Goal: Transaction & Acquisition: Purchase product/service

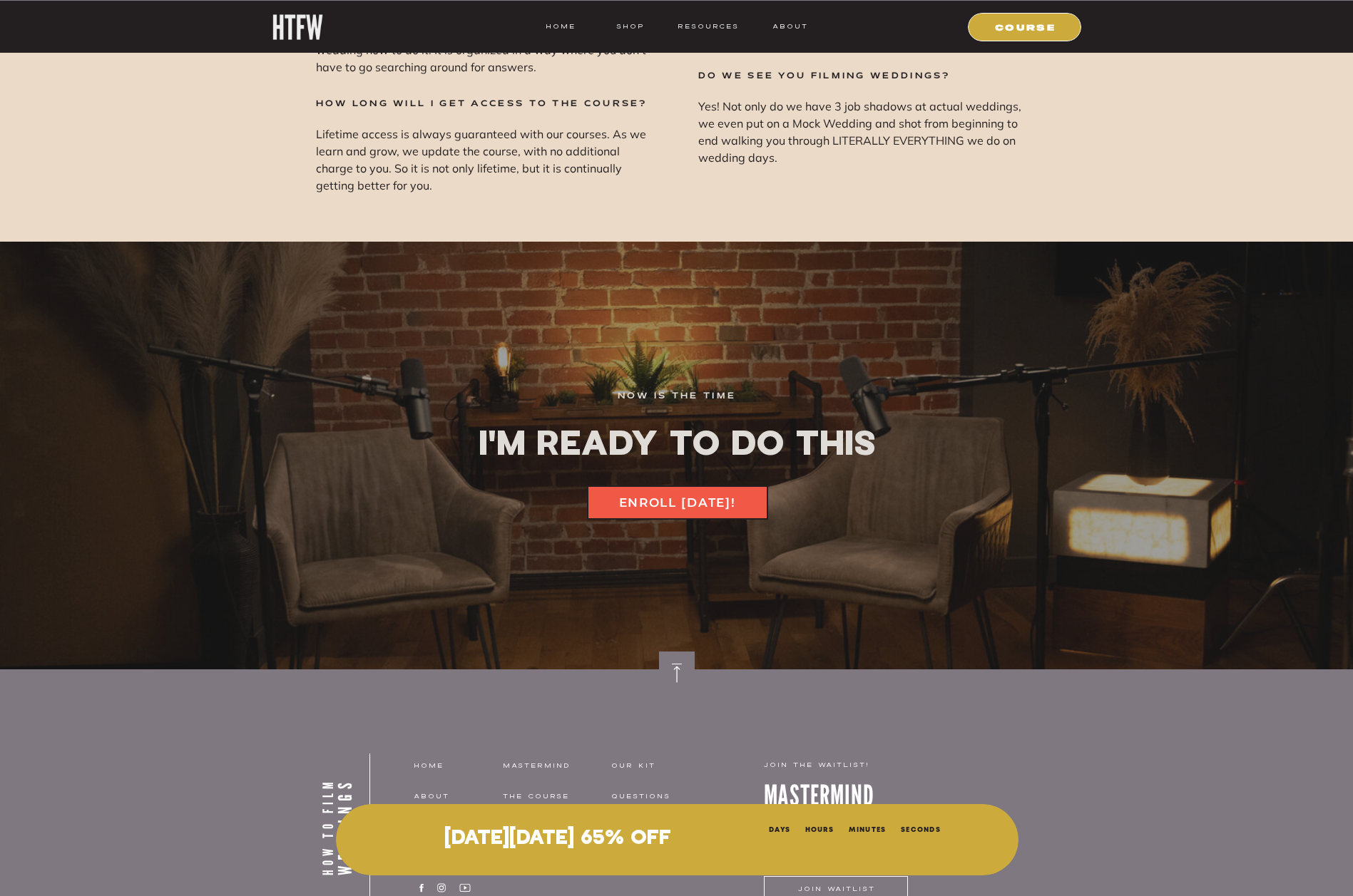
scroll to position [19238, 0]
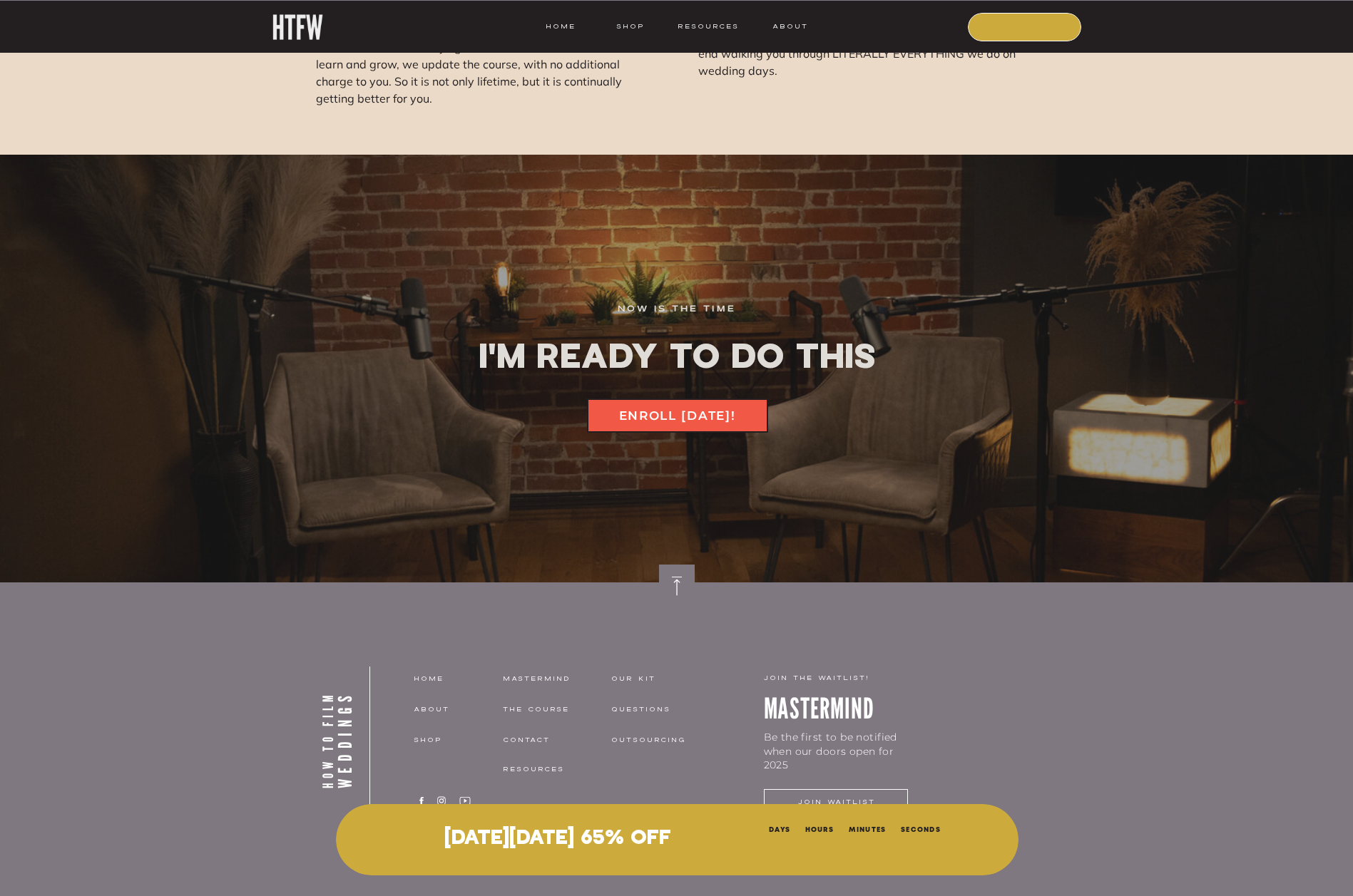
click at [1030, 27] on nav "COURSE" at bounding box center [1026, 26] width 97 height 12
click at [1045, 23] on nav "COURSE" at bounding box center [1026, 26] width 97 height 12
click at [725, 835] on p "[DATE][DATE] 65% OFF" at bounding box center [558, 839] width 379 height 23
click at [725, 834] on p "[DATE][DATE] 65% OFF" at bounding box center [558, 839] width 379 height 23
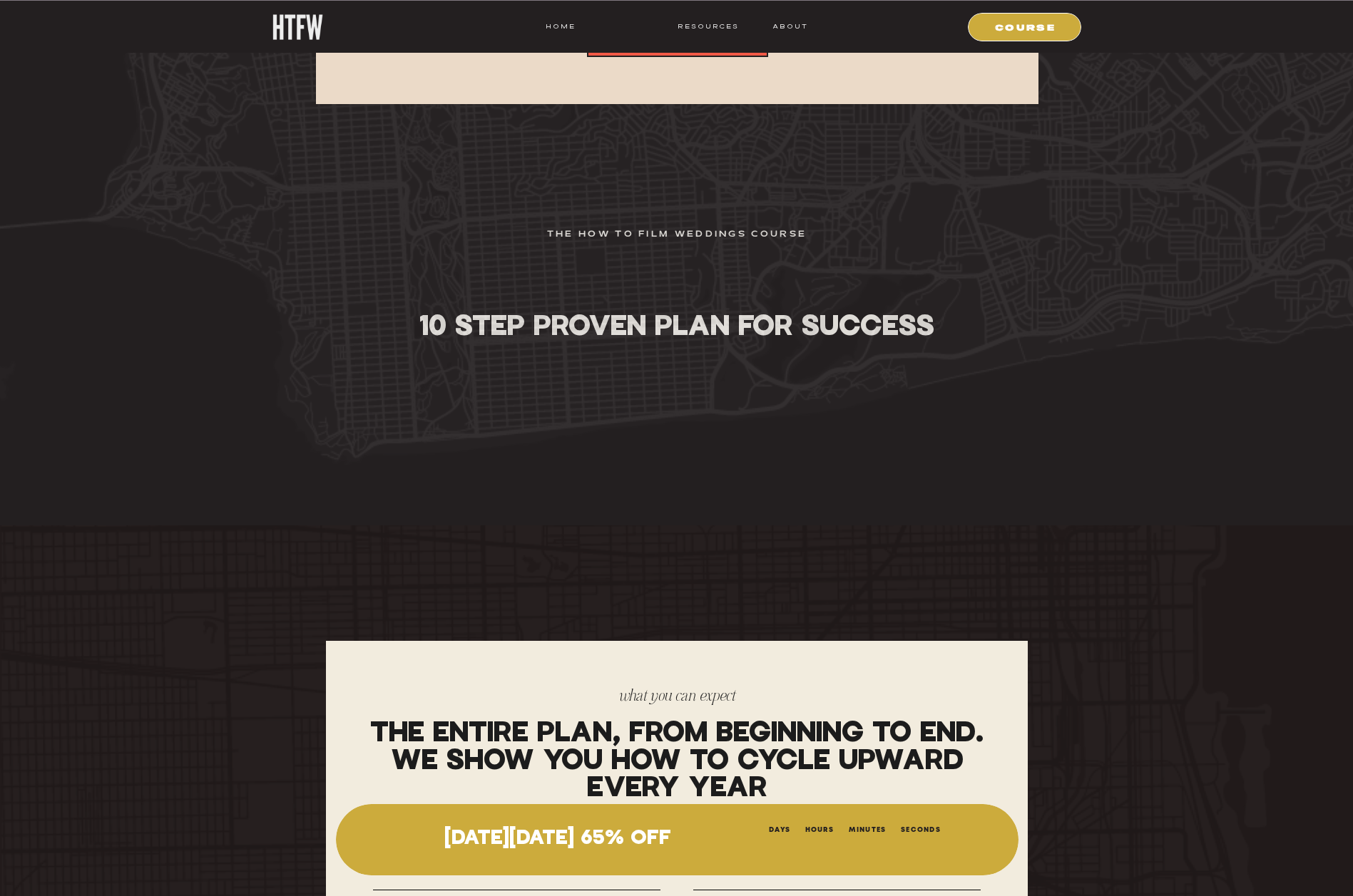
scroll to position [12865, 0]
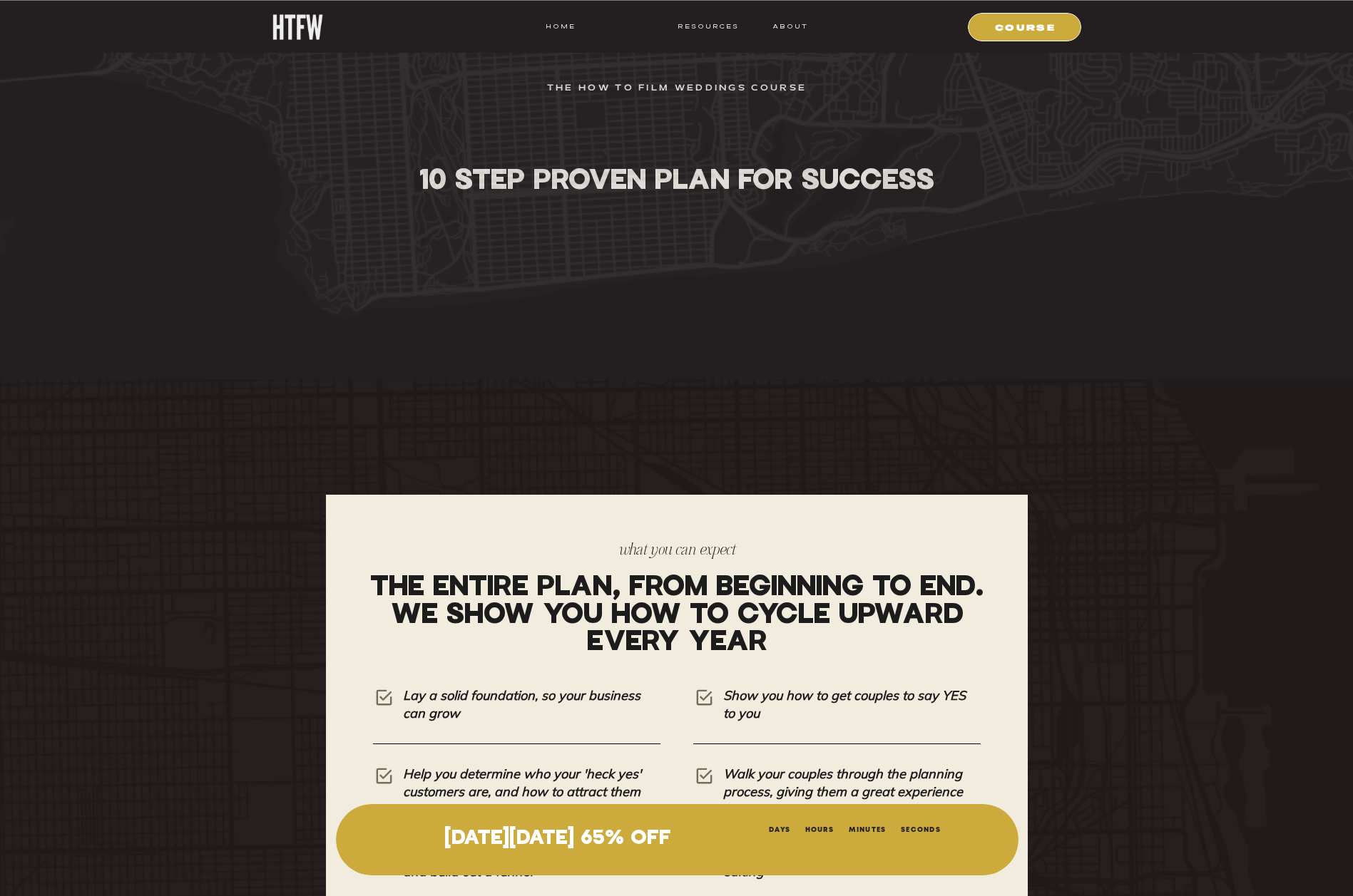
click at [639, 22] on nav "shop" at bounding box center [631, 26] width 57 height 12
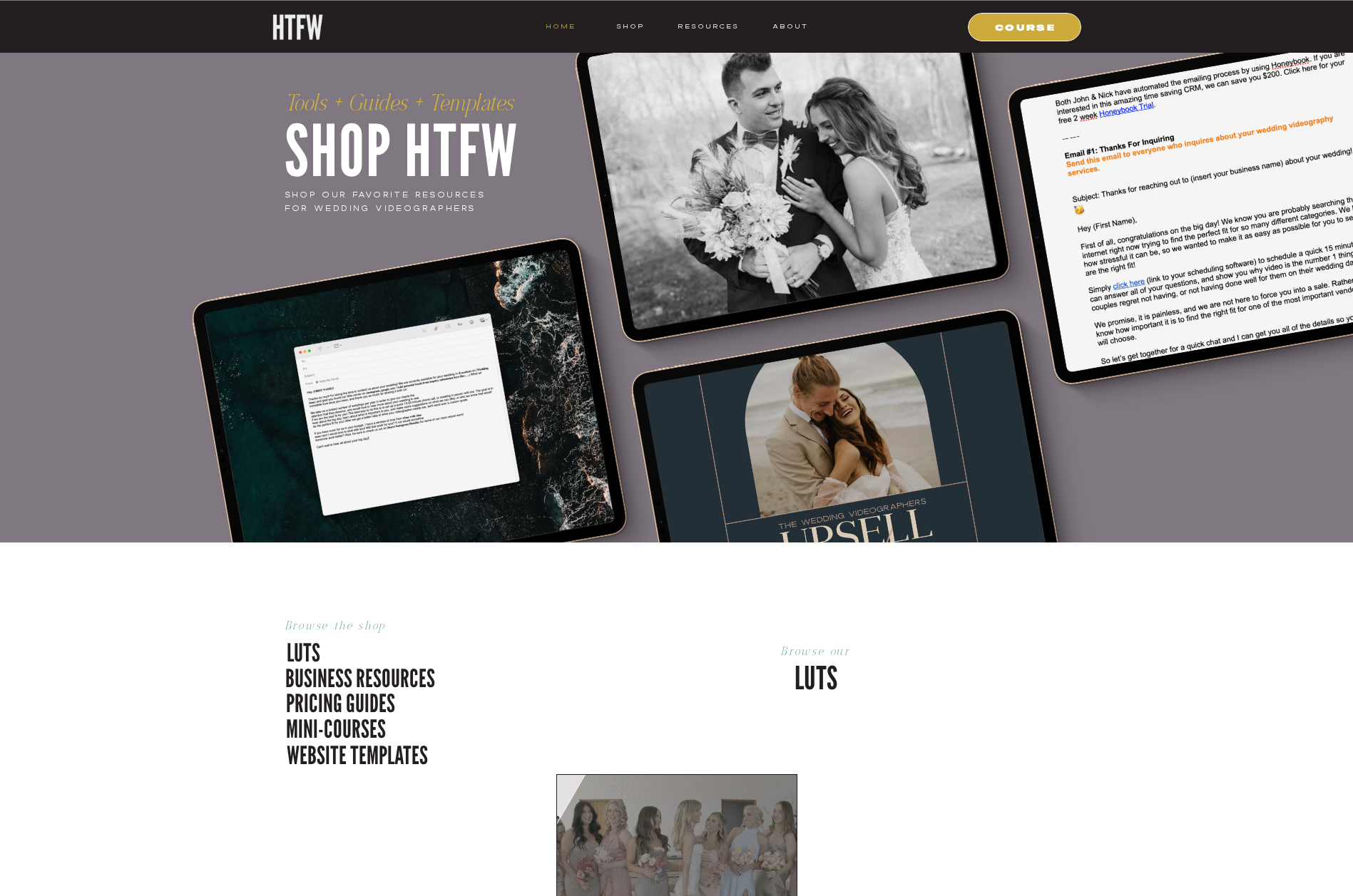
click at [559, 28] on nav "HOME" at bounding box center [560, 26] width 30 height 12
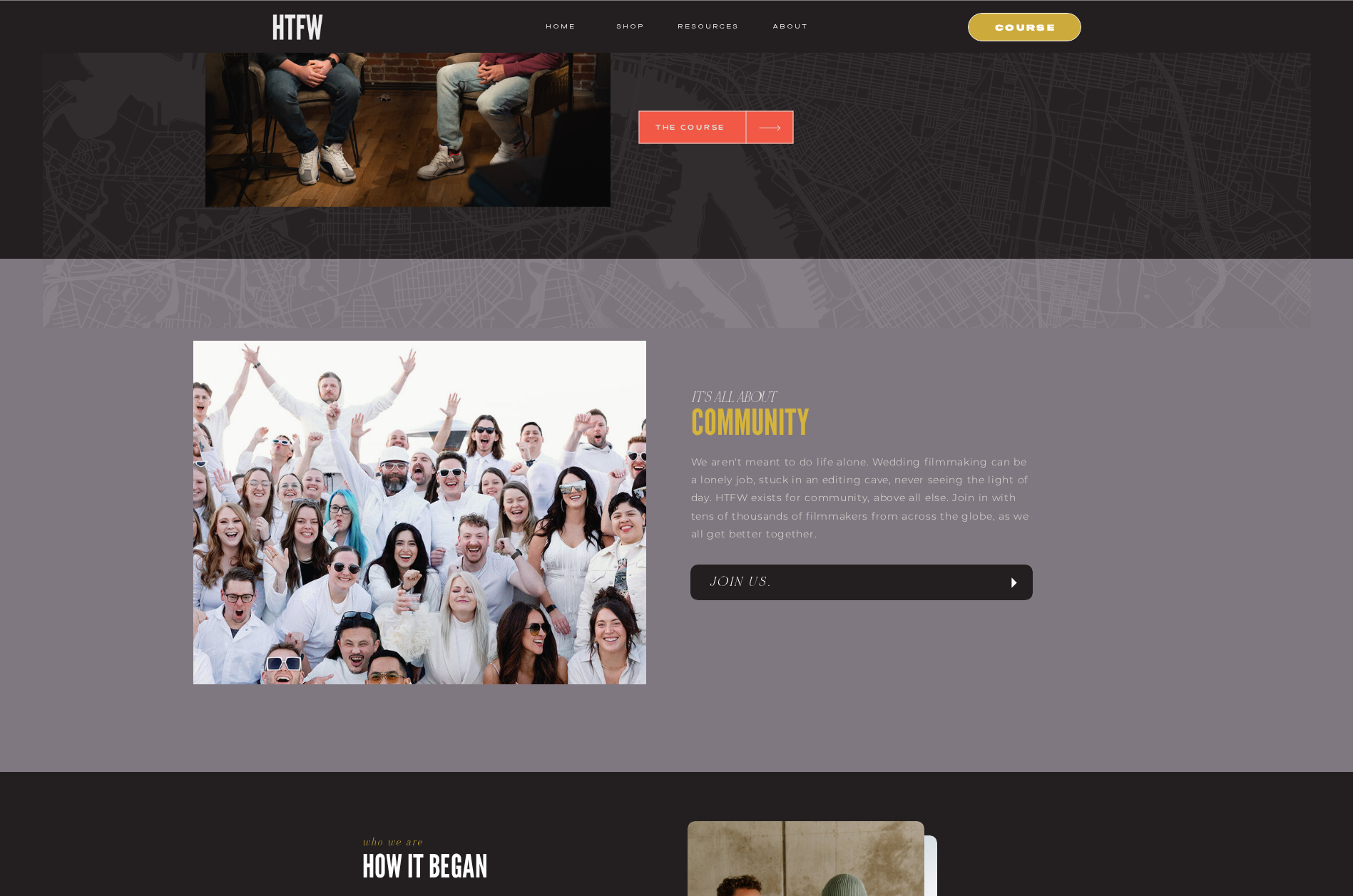
scroll to position [831, 0]
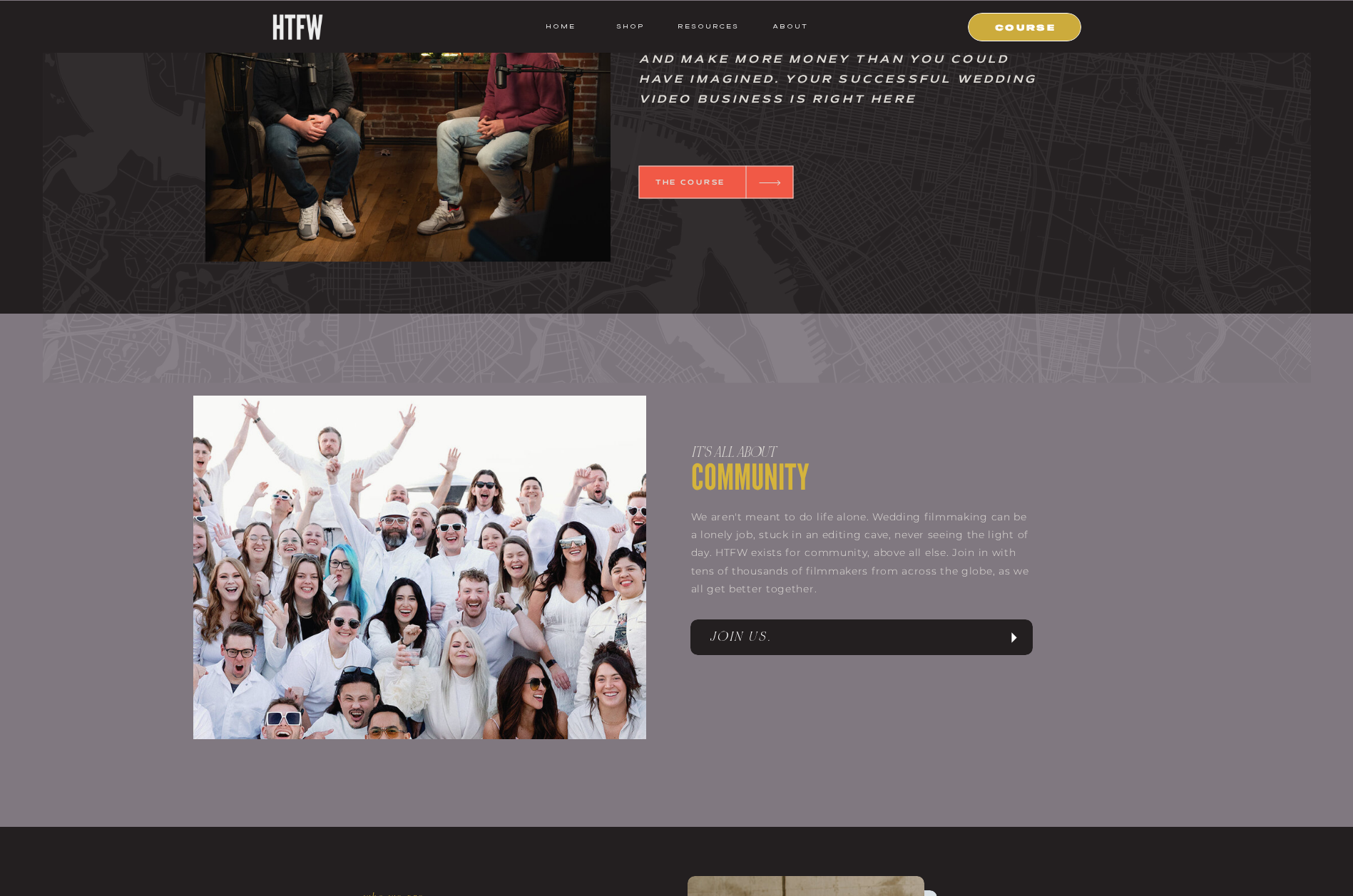
click at [729, 186] on div at bounding box center [715, 182] width 155 height 33
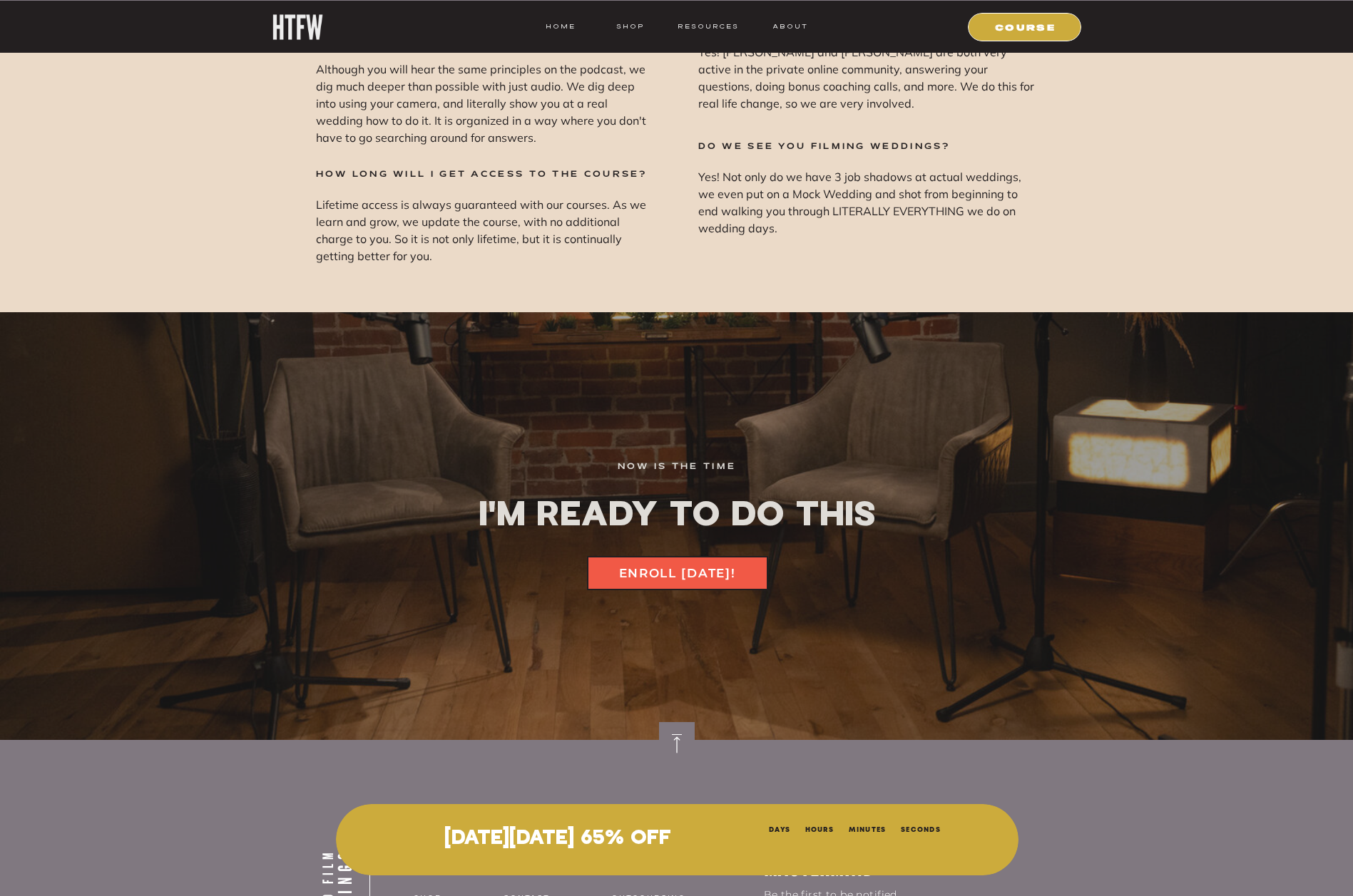
scroll to position [19238, 0]
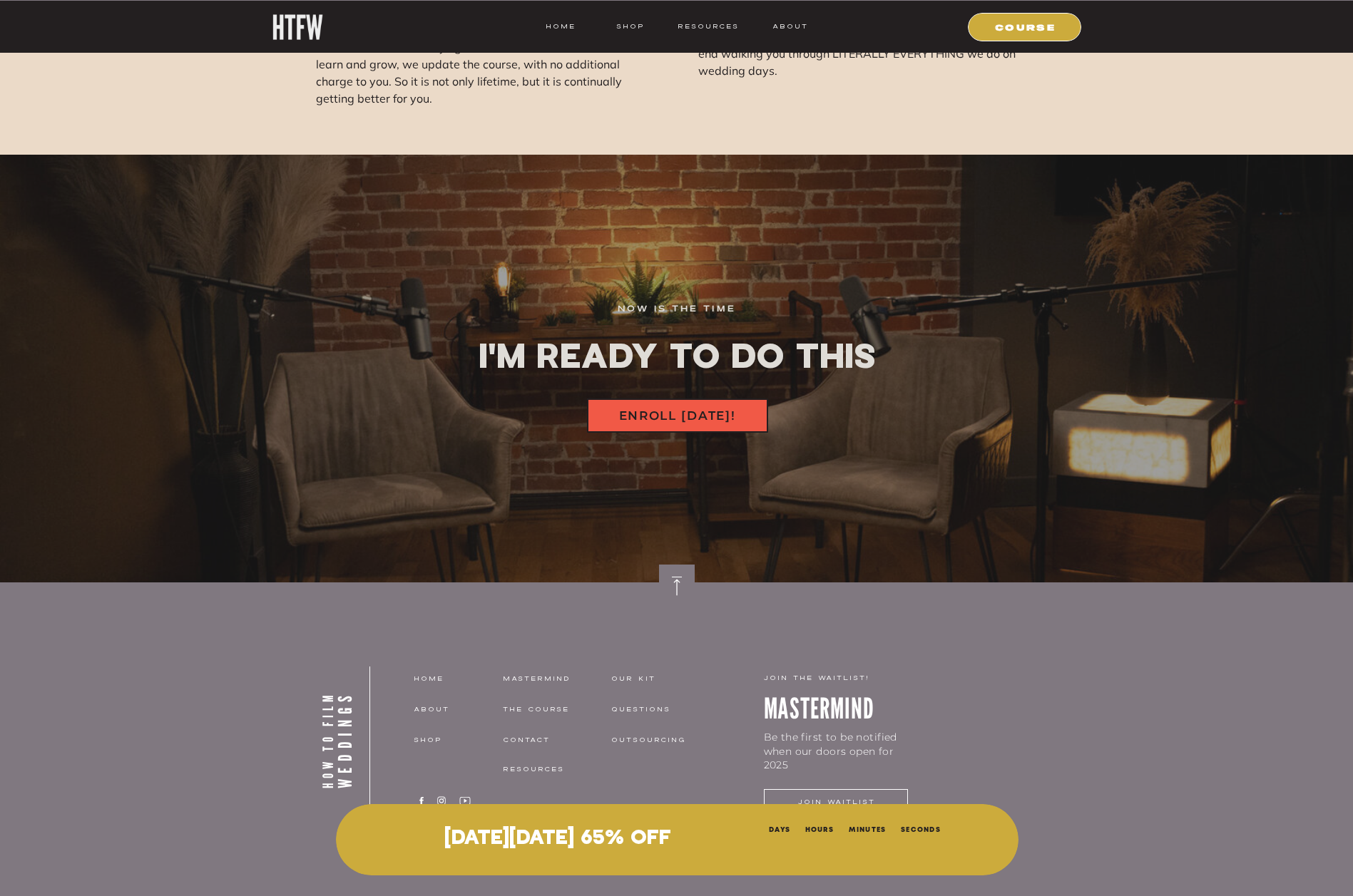
click at [730, 415] on nav "ENROLL [DATE]!" at bounding box center [678, 415] width 160 height 16
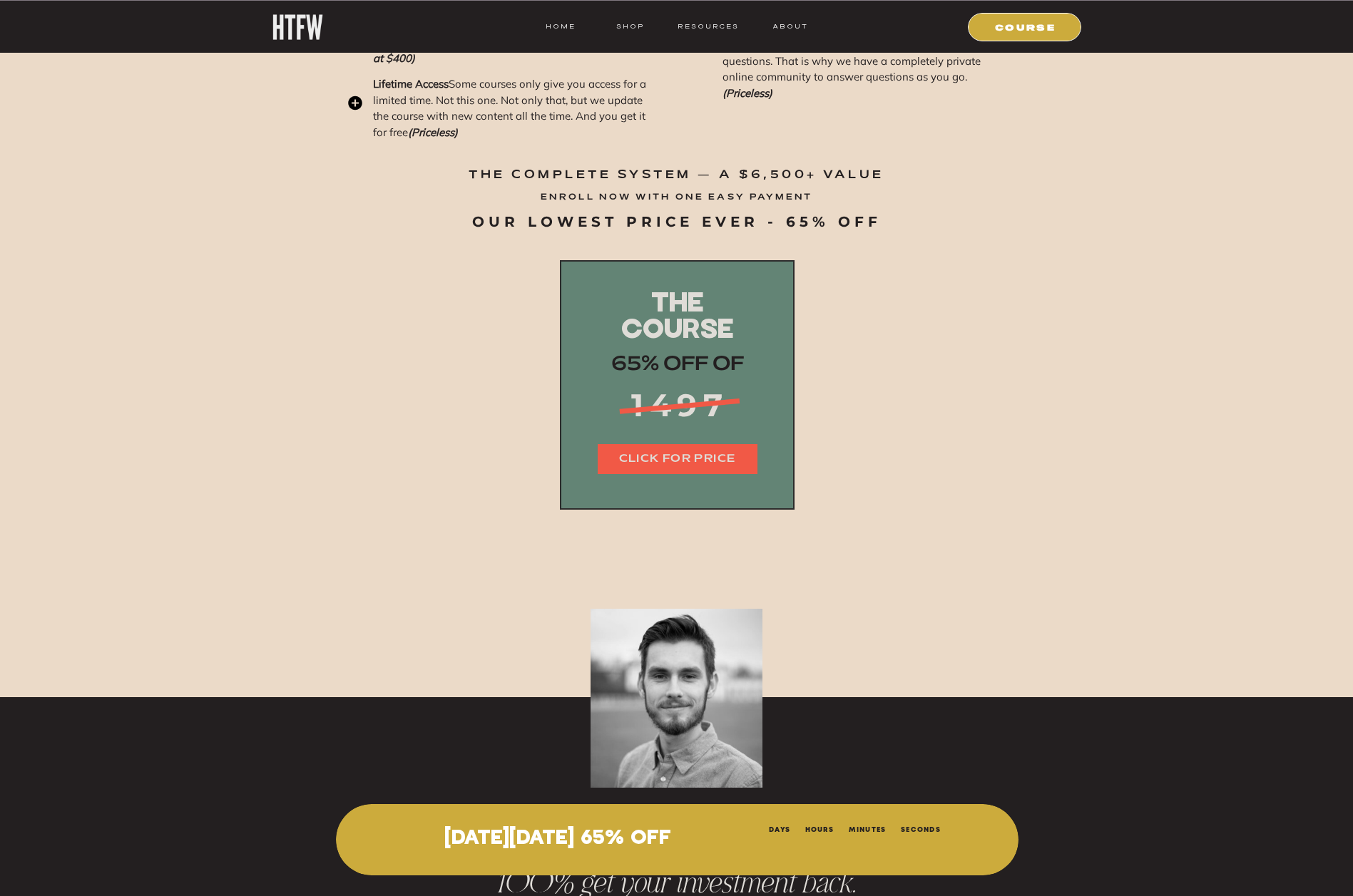
scroll to position [17442, 0]
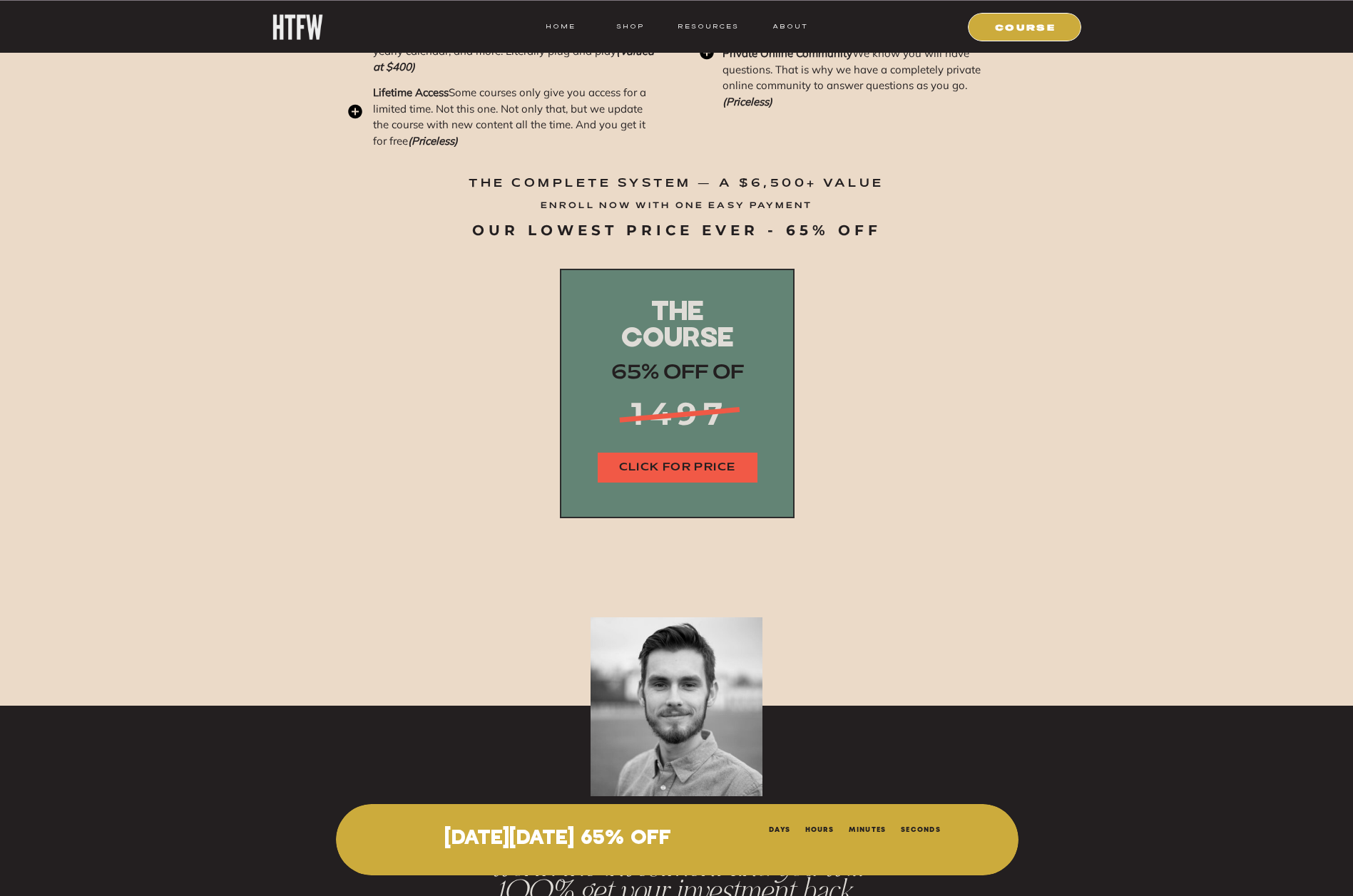
click at [697, 469] on nav "CLICK FOR PRICE" at bounding box center [678, 468] width 160 height 16
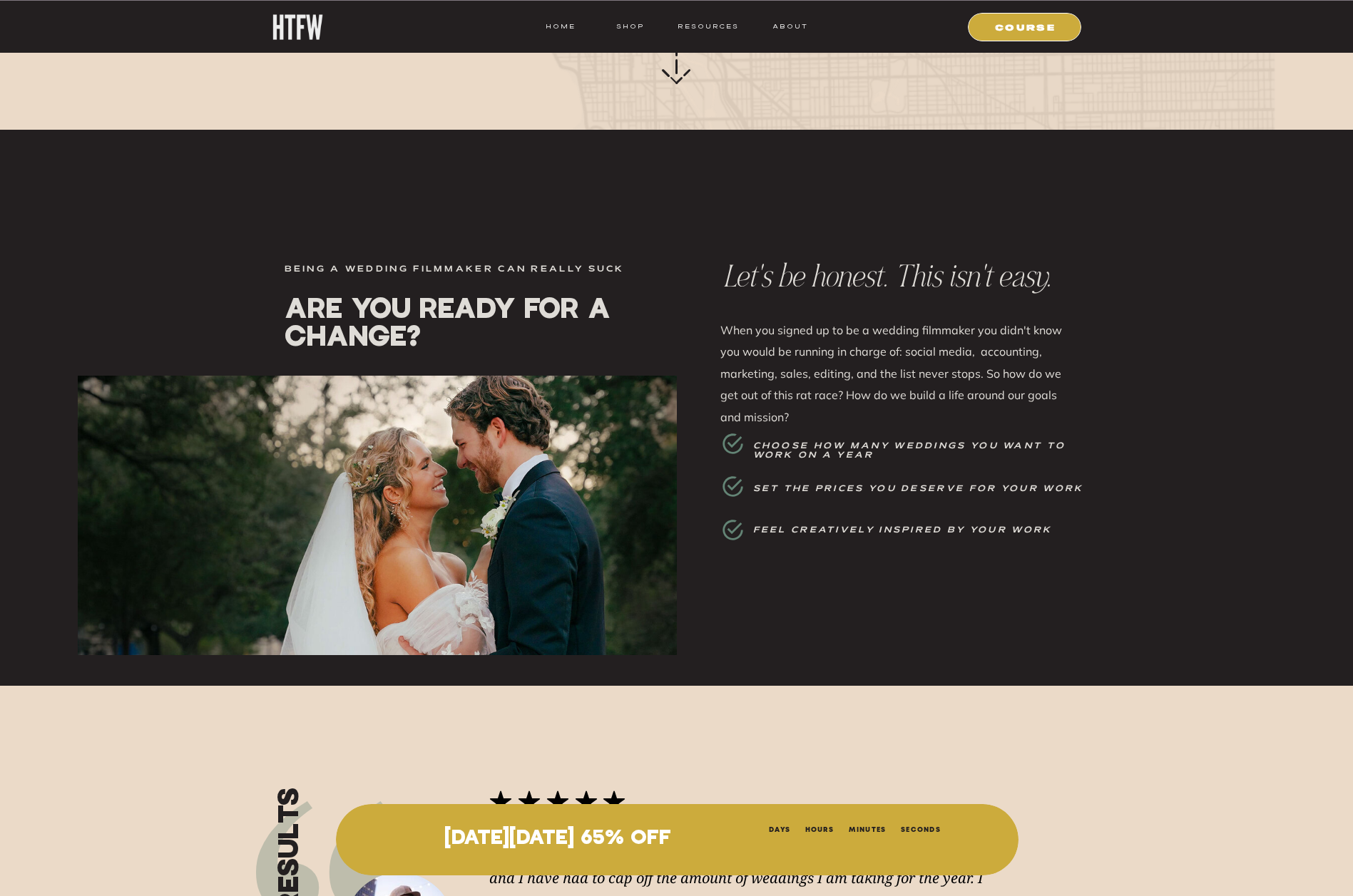
scroll to position [0, 0]
